Goal: Use online tool/utility: Utilize a website feature to perform a specific function

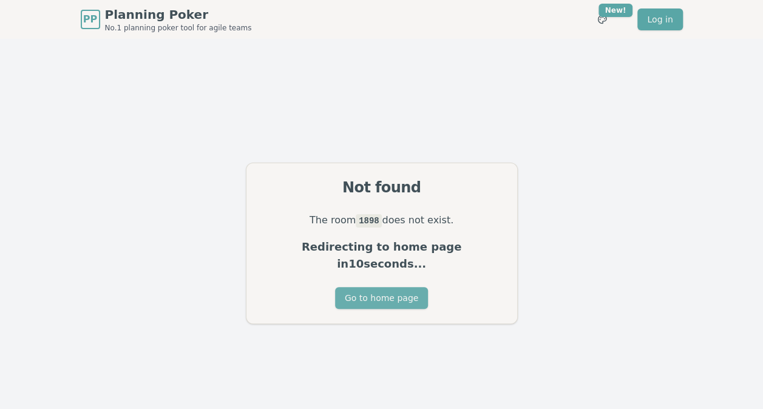
click at [380, 291] on button "Go to home page" at bounding box center [381, 298] width 93 height 22
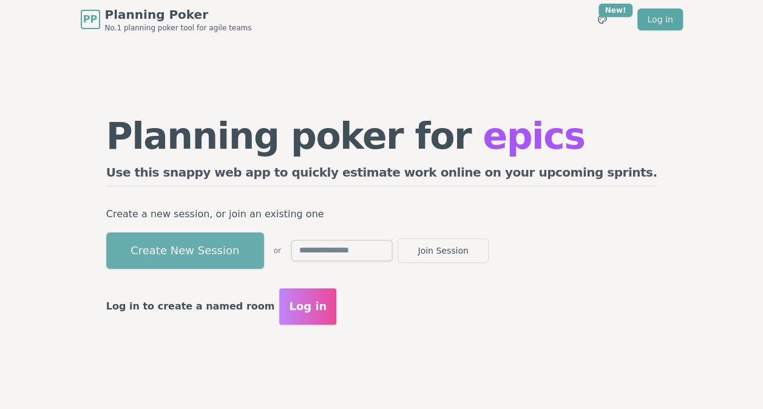
click at [262, 246] on button "Create New Session" at bounding box center [185, 251] width 158 height 36
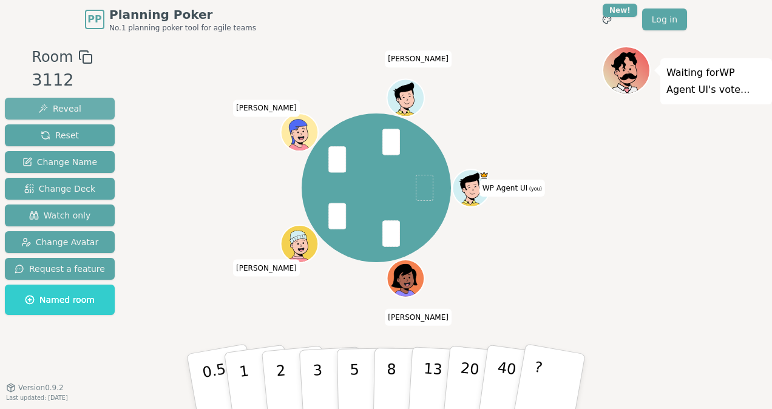
click at [53, 118] on button "Reveal" at bounding box center [60, 109] width 110 height 22
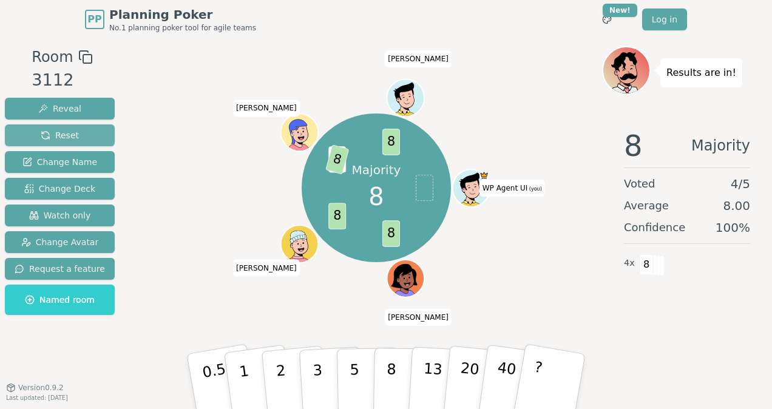
click at [52, 140] on span "Reset" at bounding box center [60, 135] width 38 height 12
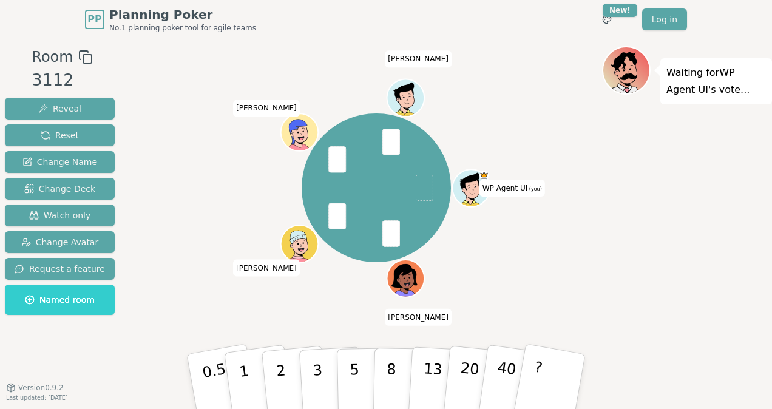
click at [60, 120] on div "Reveal Reset Change Name Change Deck Watch only Change Avatar Request a feature…" at bounding box center [60, 206] width 110 height 217
click at [65, 112] on span "Reveal" at bounding box center [59, 109] width 43 height 12
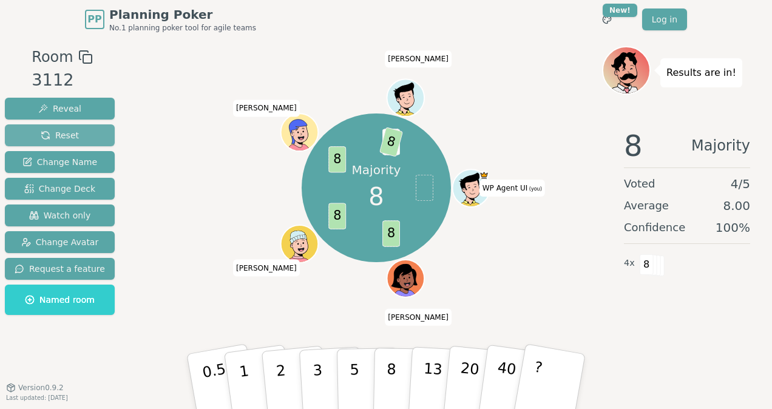
click at [53, 141] on button "Reset" at bounding box center [60, 135] width 110 height 22
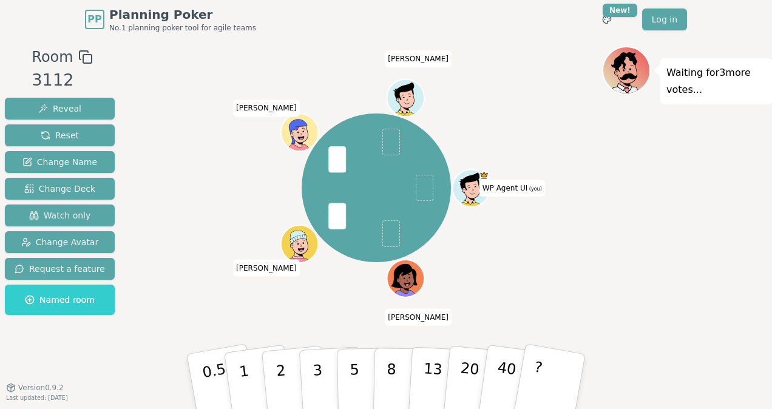
click at [163, 178] on div "WP Agent UI (you) Aidan Anthony Tony Joshna" at bounding box center [377, 188] width 452 height 240
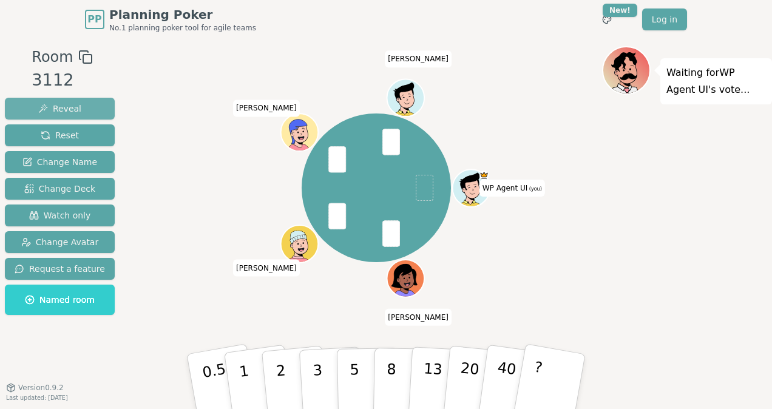
click at [64, 116] on button "Reveal" at bounding box center [60, 109] width 110 height 22
